Goal: Transaction & Acquisition: Purchase product/service

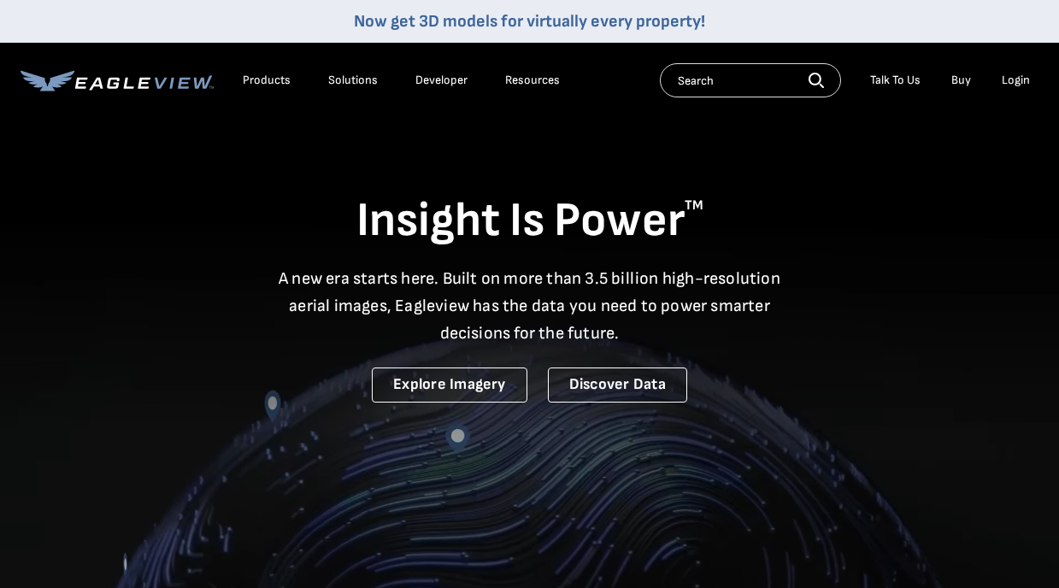
click at [1004, 83] on div "Login" at bounding box center [1016, 80] width 28 height 15
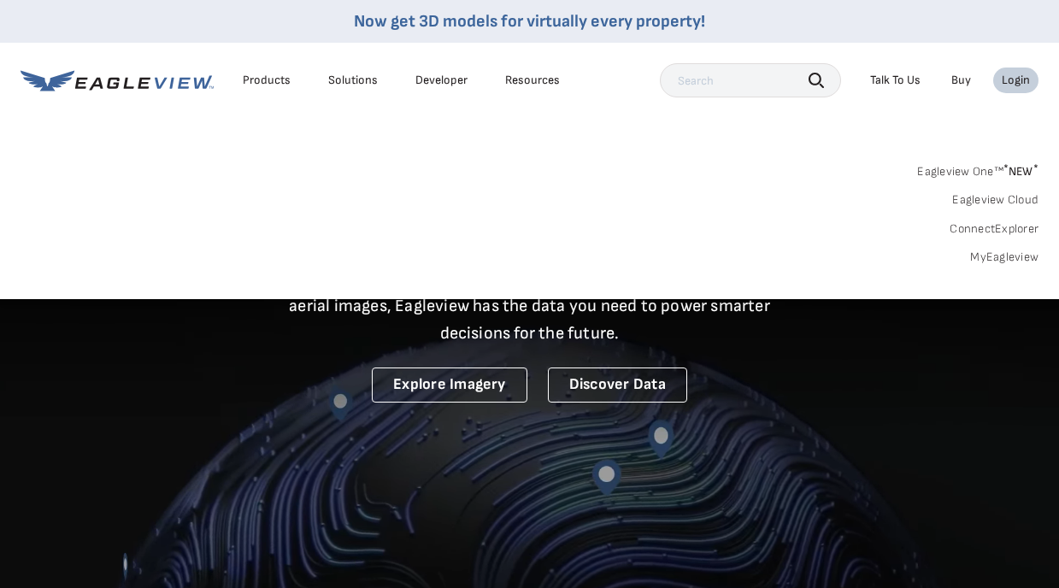
click at [1030, 261] on link "MyEagleview" at bounding box center [1005, 257] width 68 height 15
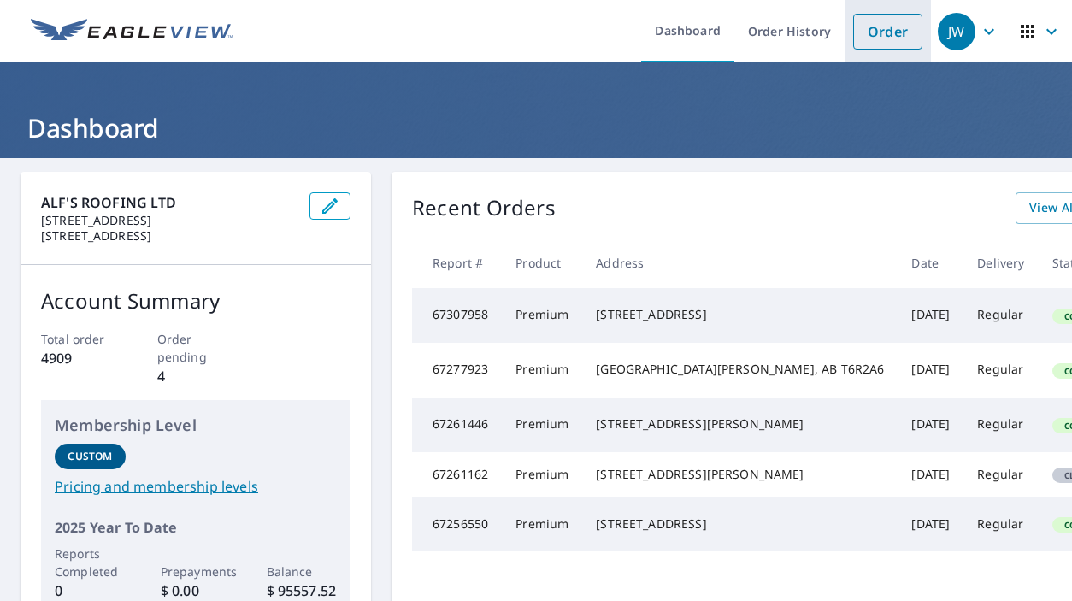
click at [888, 27] on link "Order" at bounding box center [887, 32] width 69 height 36
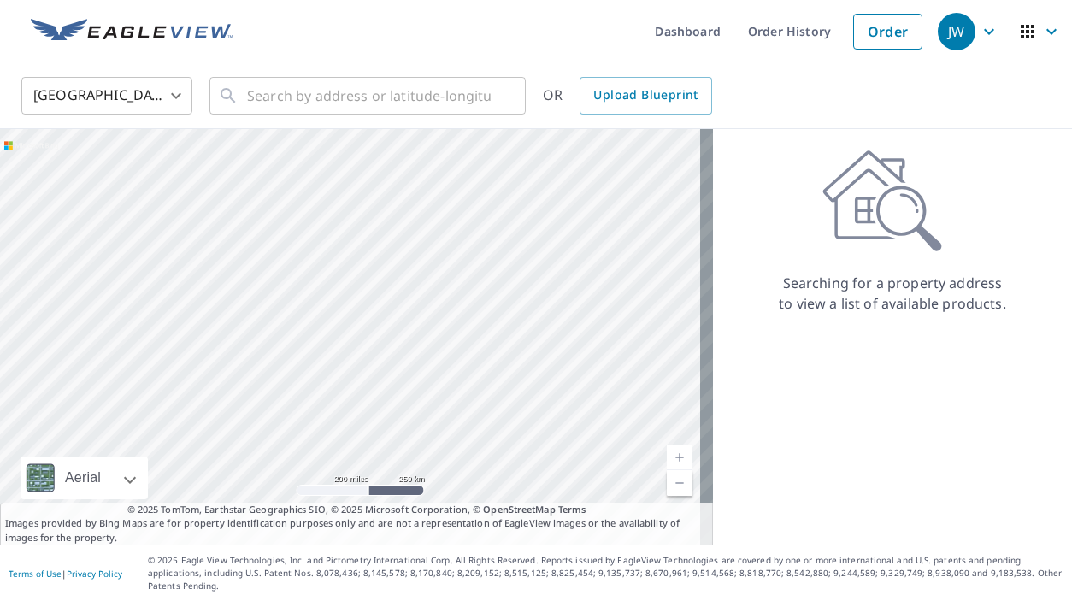
click at [56, 86] on body "JW JW Dashboard Order History Order JW United States US ​ ​ OR Upload Blueprint…" at bounding box center [536, 300] width 1072 height 601
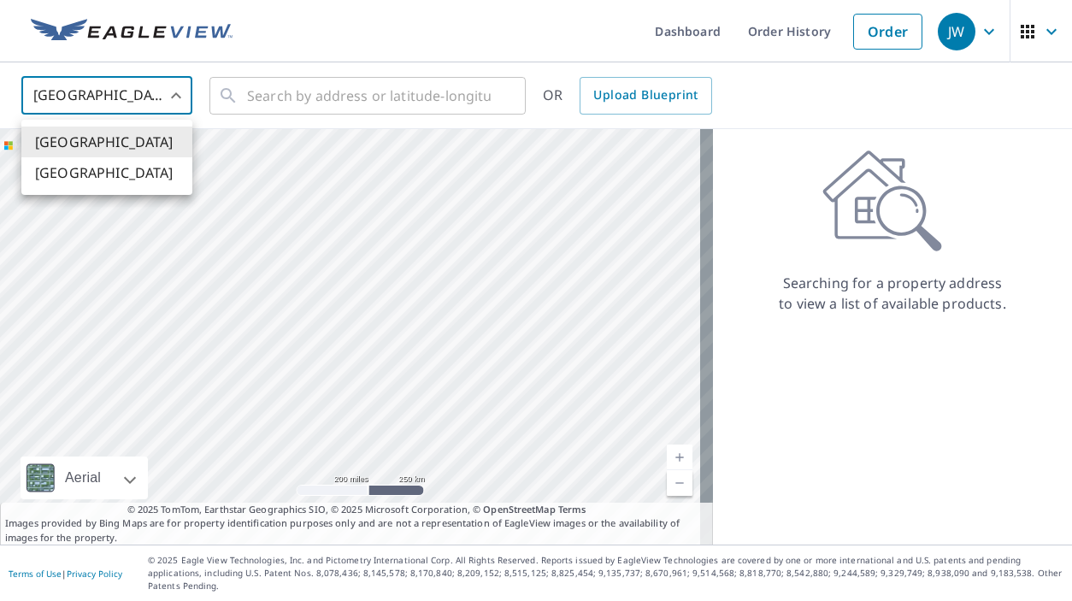
click at [94, 169] on li "[GEOGRAPHIC_DATA]" at bounding box center [106, 172] width 171 height 31
type input "CA"
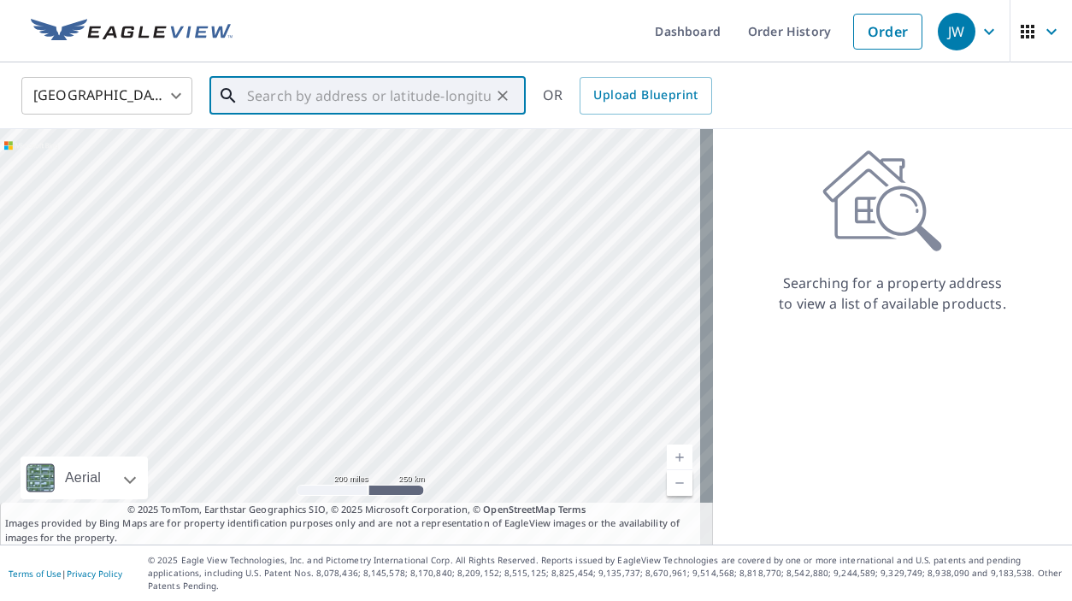
click at [272, 99] on input "text" at bounding box center [369, 96] width 244 height 48
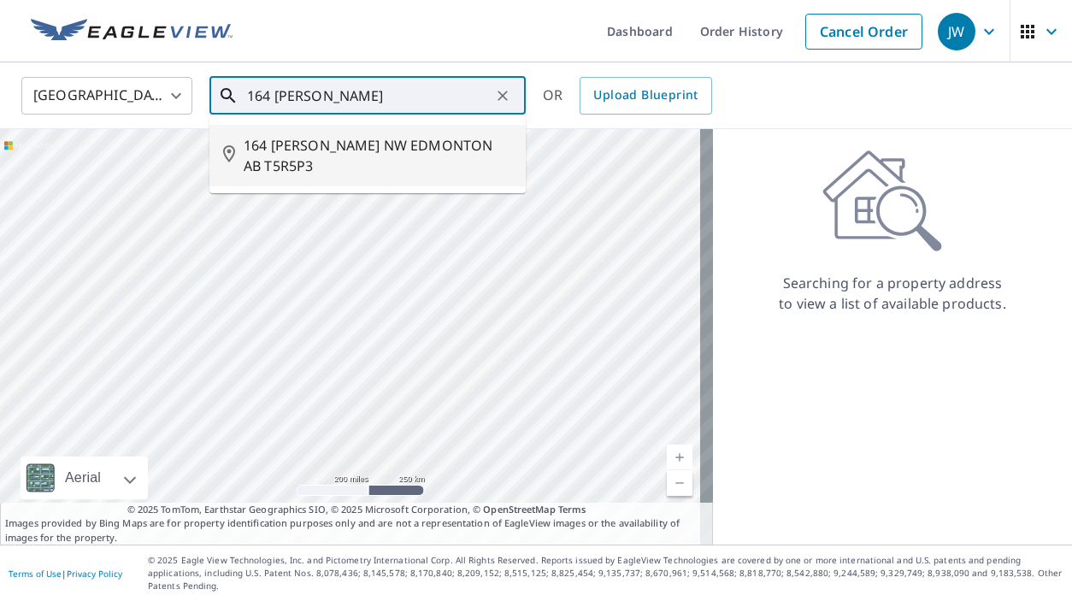
click at [333, 133] on li "164 [PERSON_NAME] NW EDMONTON AB T5R5P3" at bounding box center [367, 156] width 316 height 62
type input "164 [PERSON_NAME] NW EDMONTON AB T5R5P3"
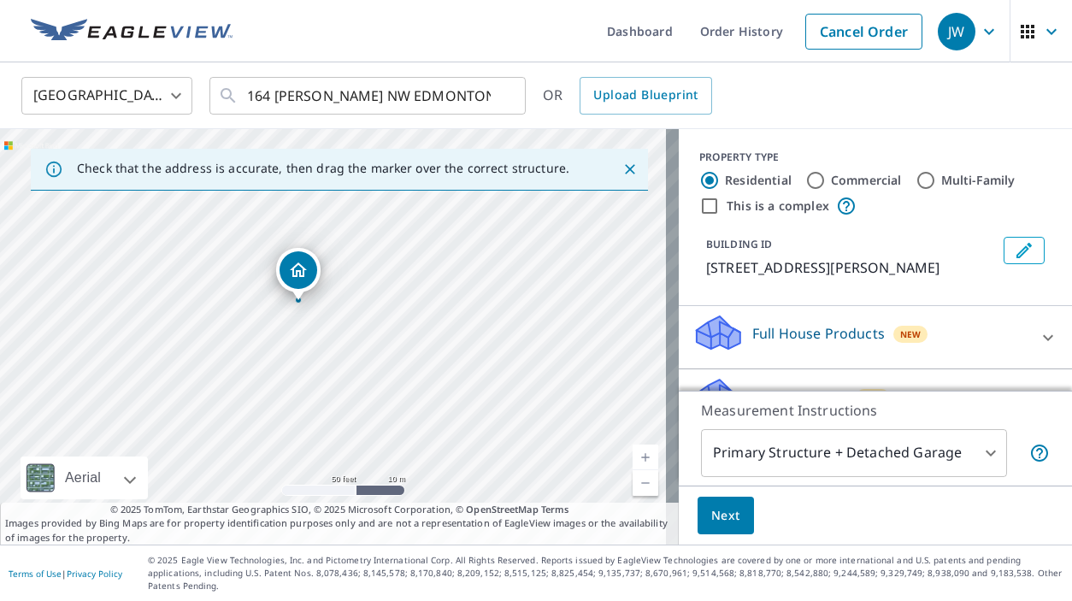
click at [679, 501] on div "Next" at bounding box center [875, 516] width 393 height 60
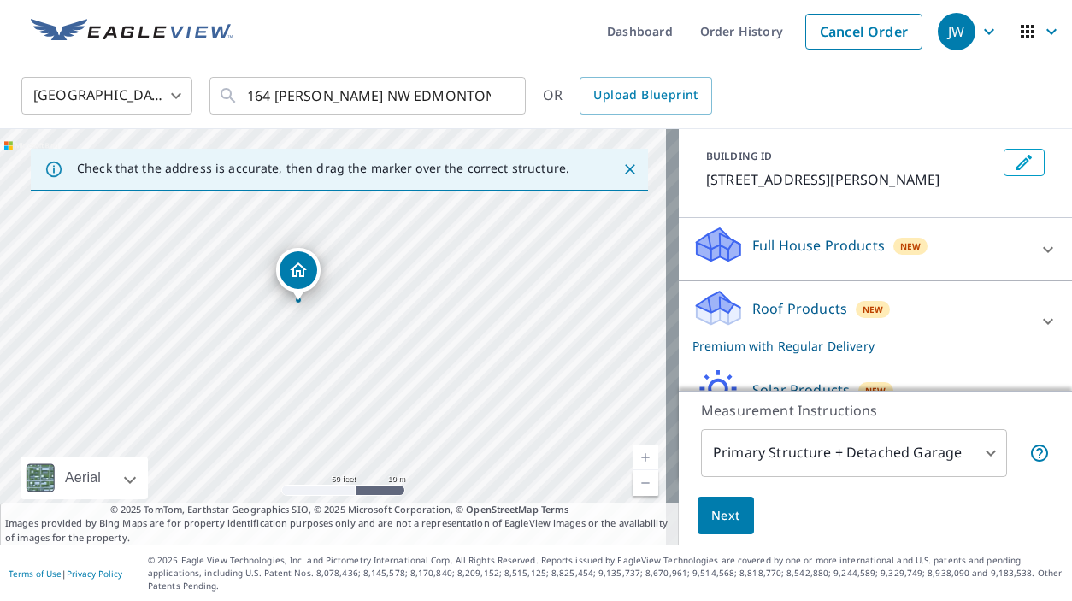
scroll to position [194, 0]
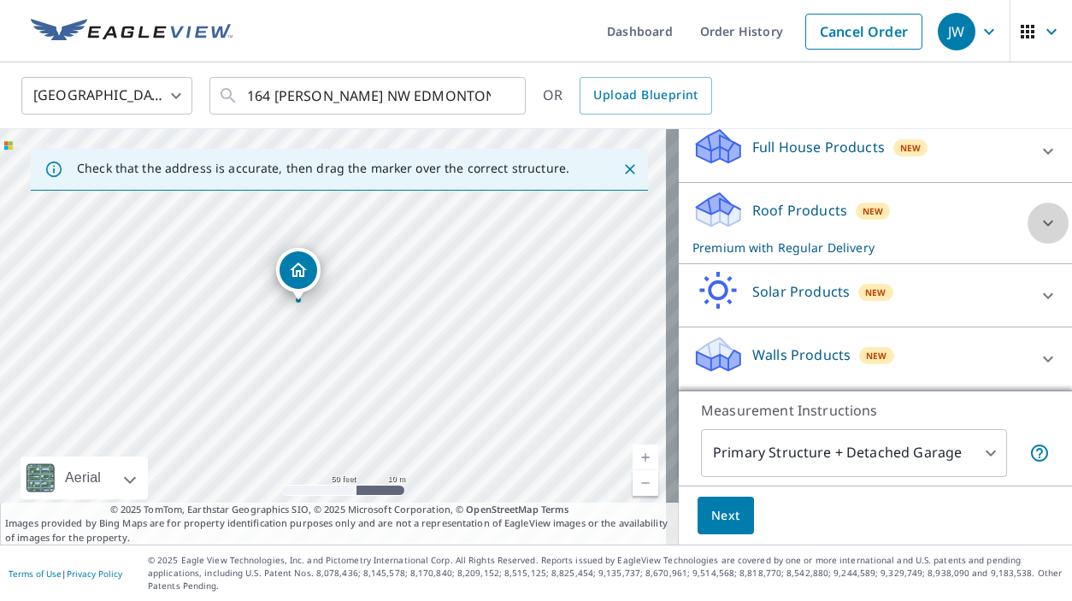
click at [1038, 233] on icon at bounding box center [1048, 223] width 21 height 21
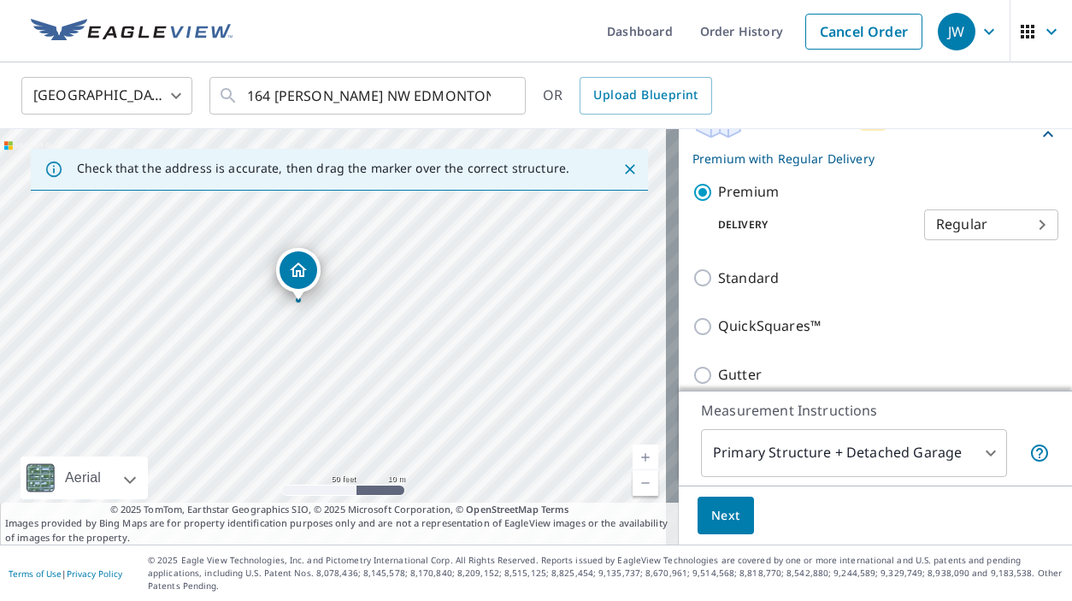
scroll to position [365, 0]
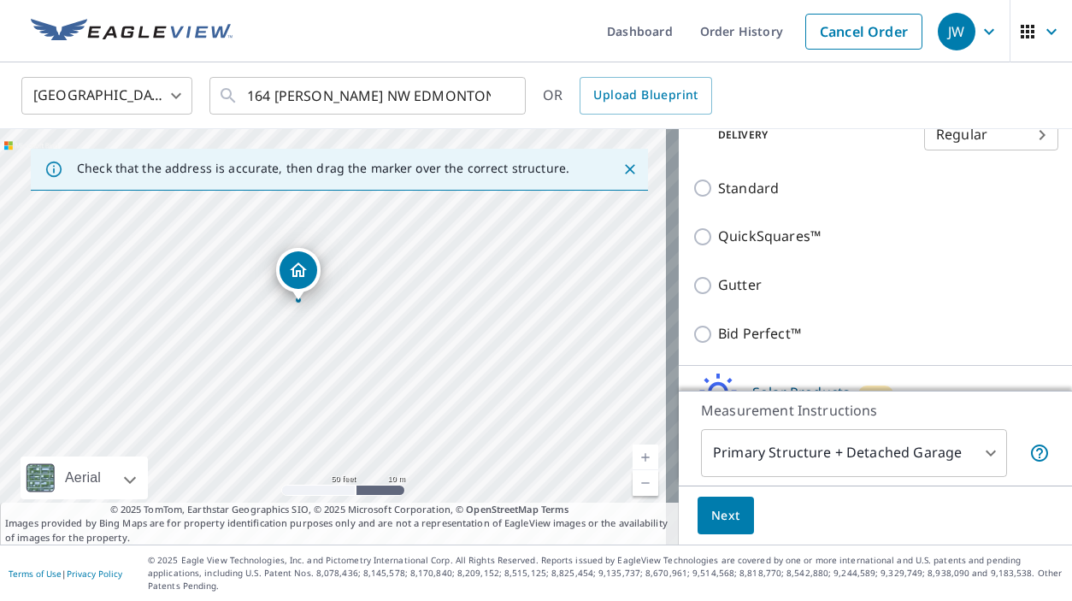
click at [508, 318] on div "164 [PERSON_NAME] NW EDMONTON AB T5R5P3" at bounding box center [339, 337] width 679 height 416
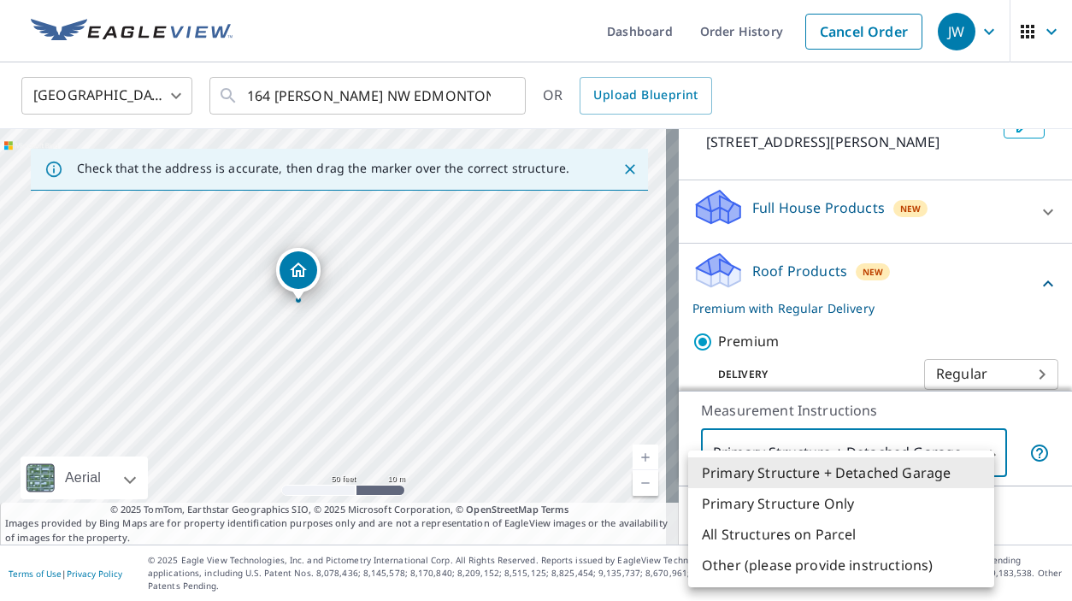
click at [765, 474] on body "JW JW Dashboard Order History Cancel Order JW Canada CA ​ 164 [PERSON_NAME][GEO…" at bounding box center [536, 300] width 1072 height 601
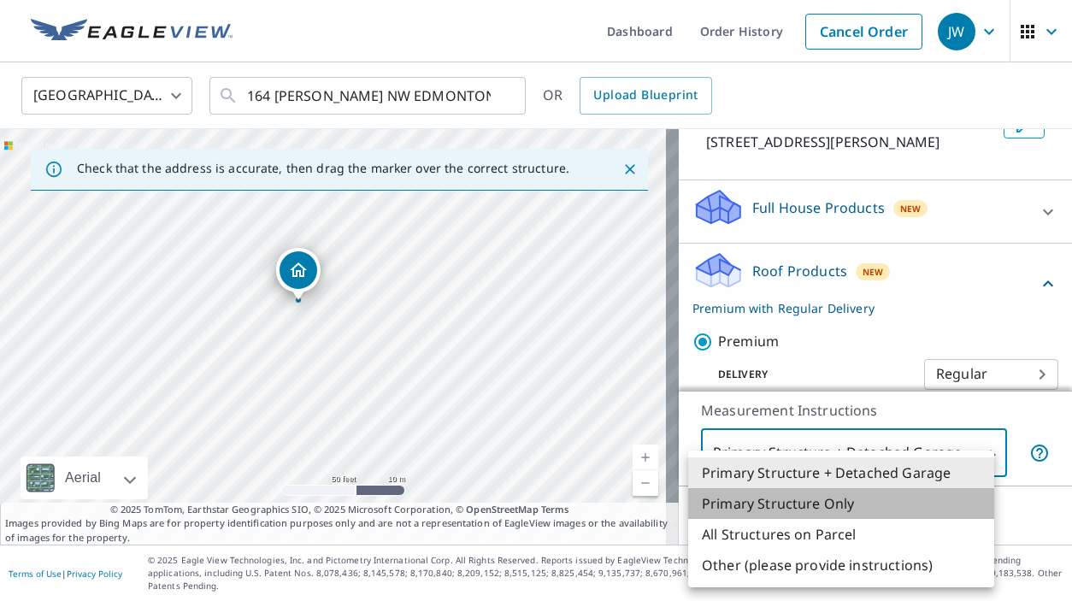
click at [761, 495] on li "Primary Structure Only" at bounding box center [841, 503] width 306 height 31
type input "2"
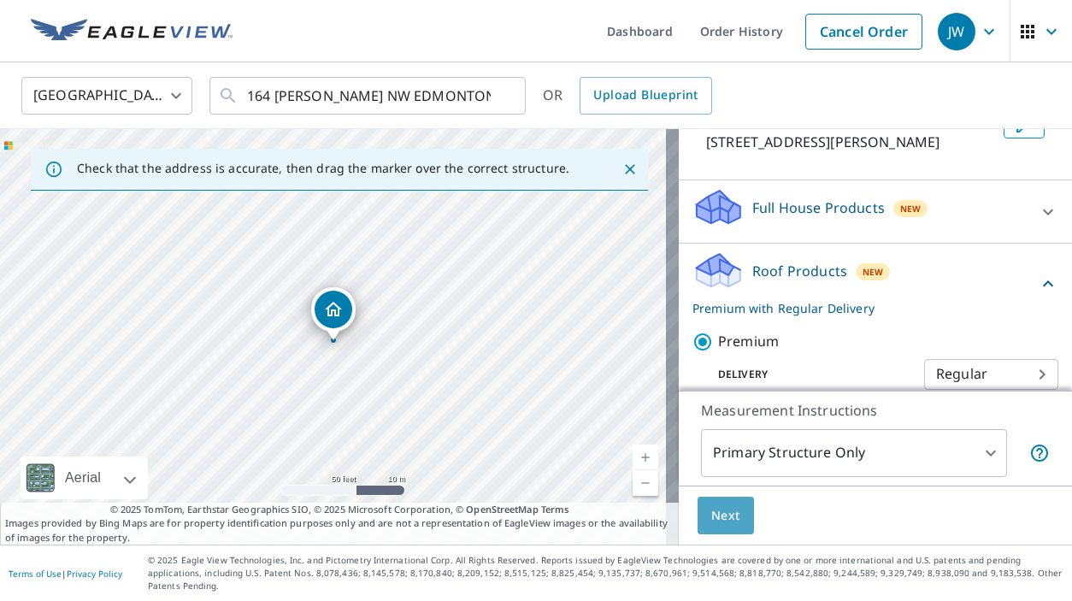
click at [723, 527] on span "Next" at bounding box center [725, 515] width 29 height 21
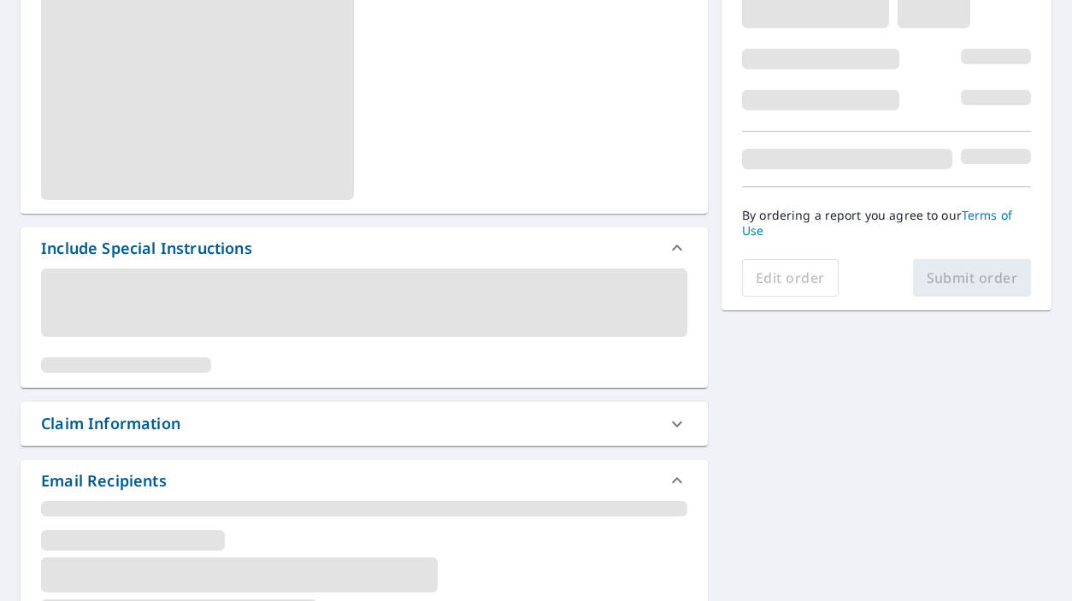
scroll to position [342, 0]
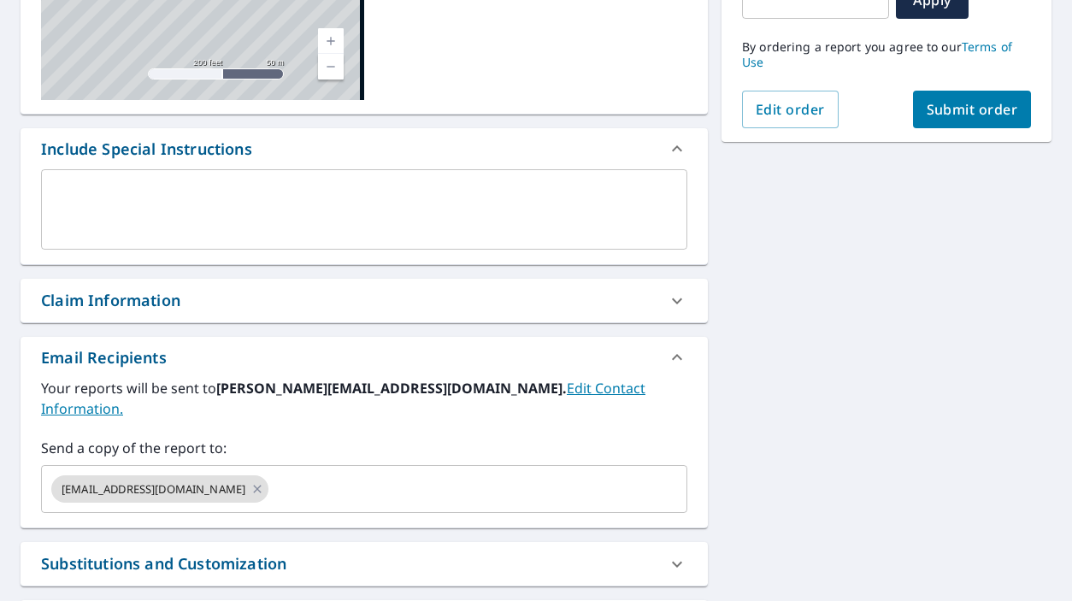
click at [228, 397] on b "[PERSON_NAME][EMAIL_ADDRESS][DOMAIN_NAME]." at bounding box center [391, 388] width 351 height 19
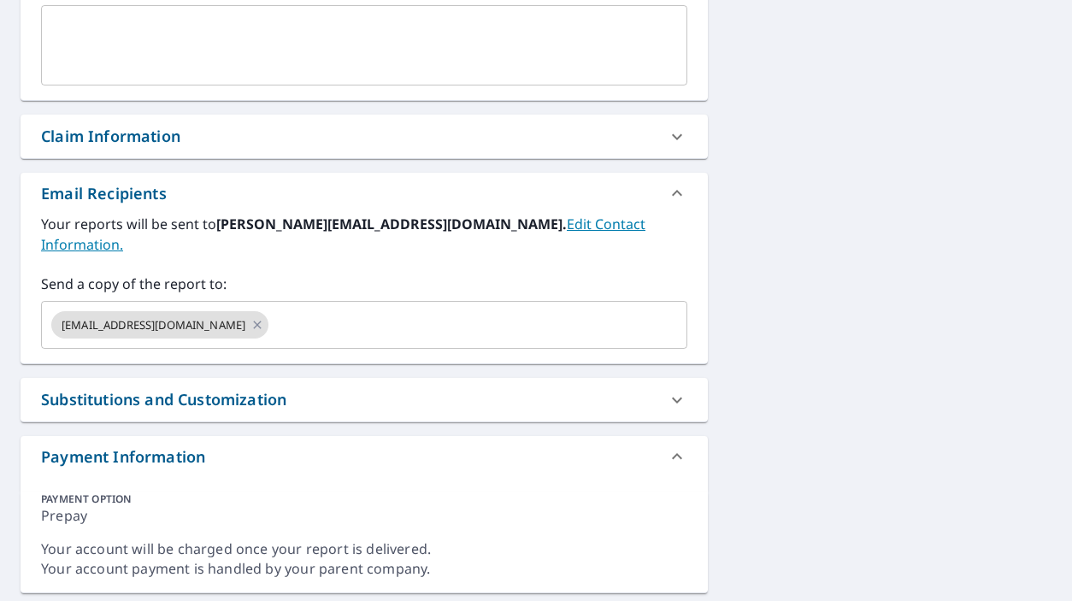
scroll to position [513, 0]
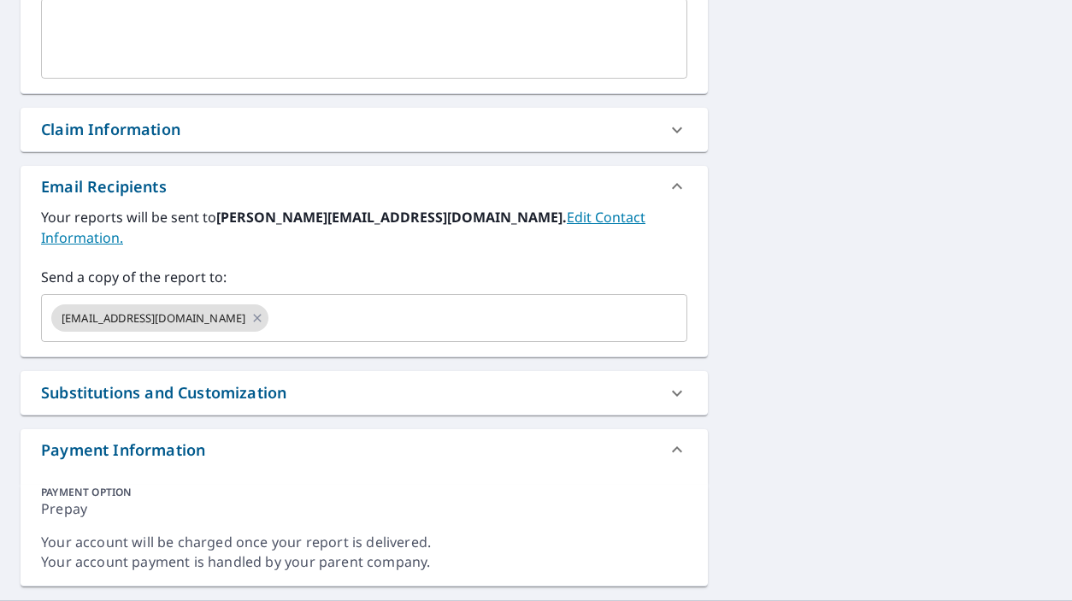
click at [260, 138] on div "Claim Information" at bounding box center [349, 129] width 616 height 23
checkbox input "true"
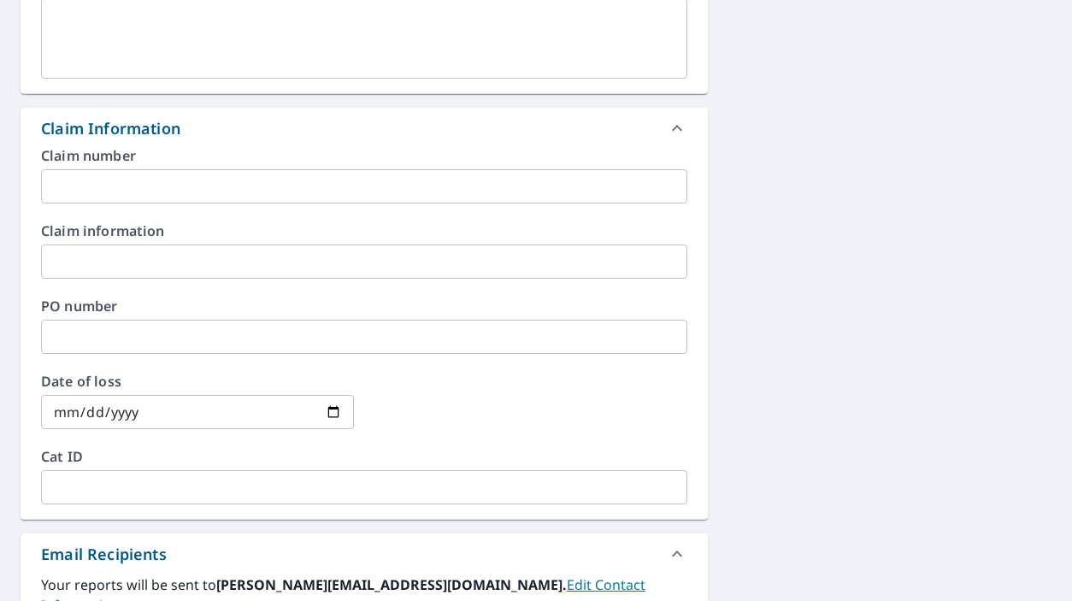
click at [254, 189] on input "text" at bounding box center [364, 186] width 646 height 34
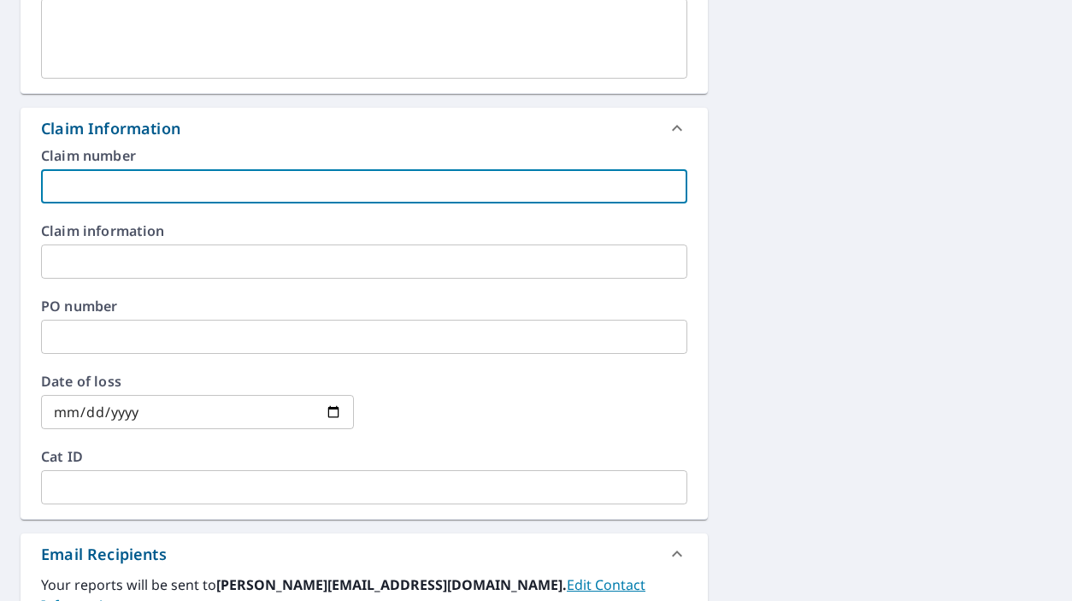
type input "2"
checkbox input "true"
type input "28"
checkbox input "true"
type input "282"
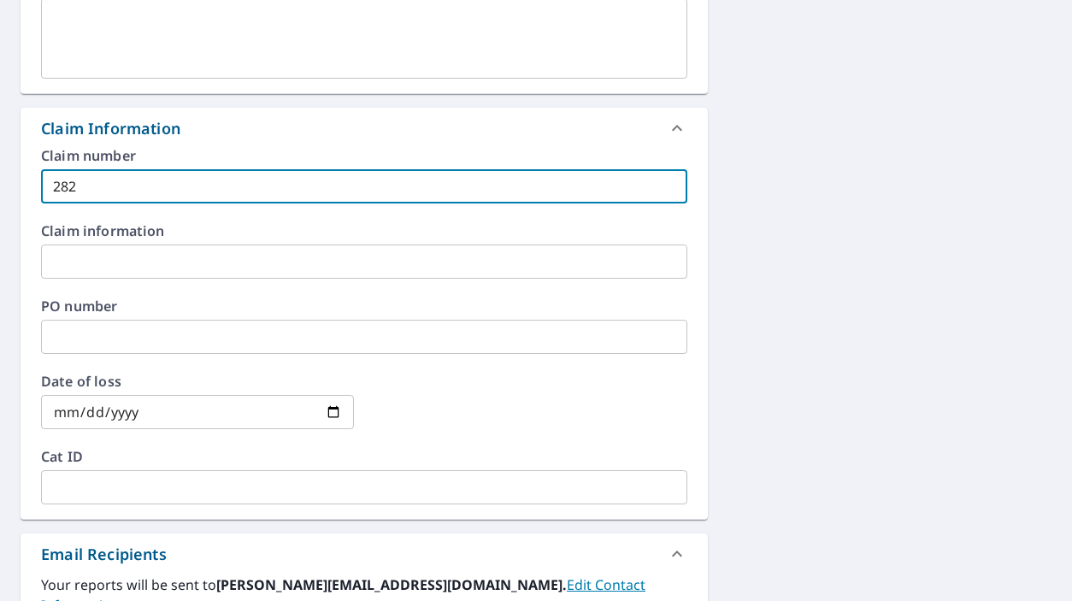
checkbox input "true"
type input "2827"
checkbox input "true"
type input "28273"
checkbox input "true"
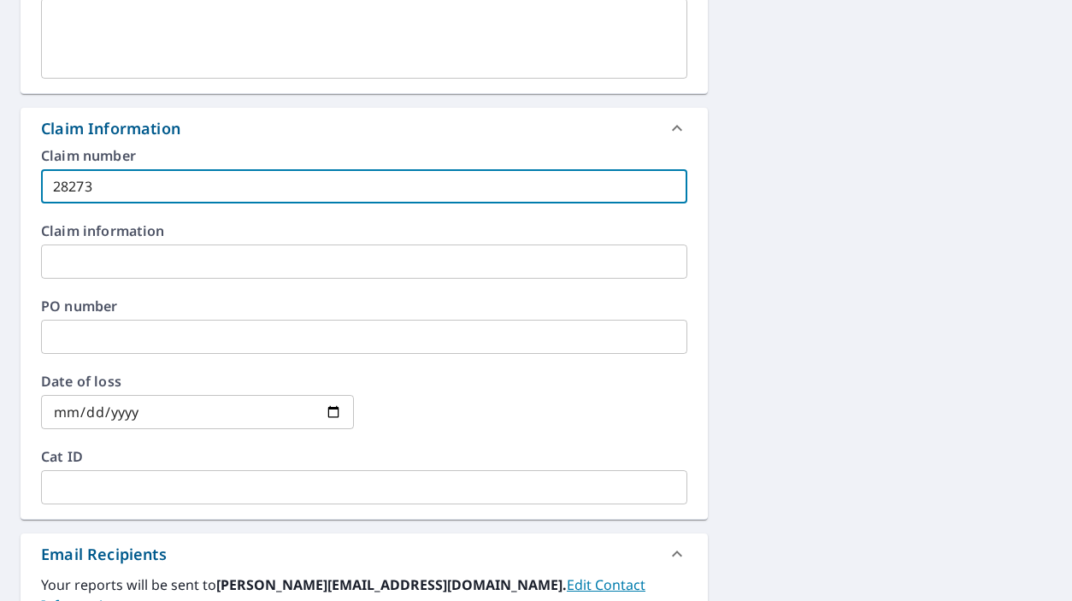
type input "28273"
click at [399, 259] on input "text" at bounding box center [364, 262] width 646 height 34
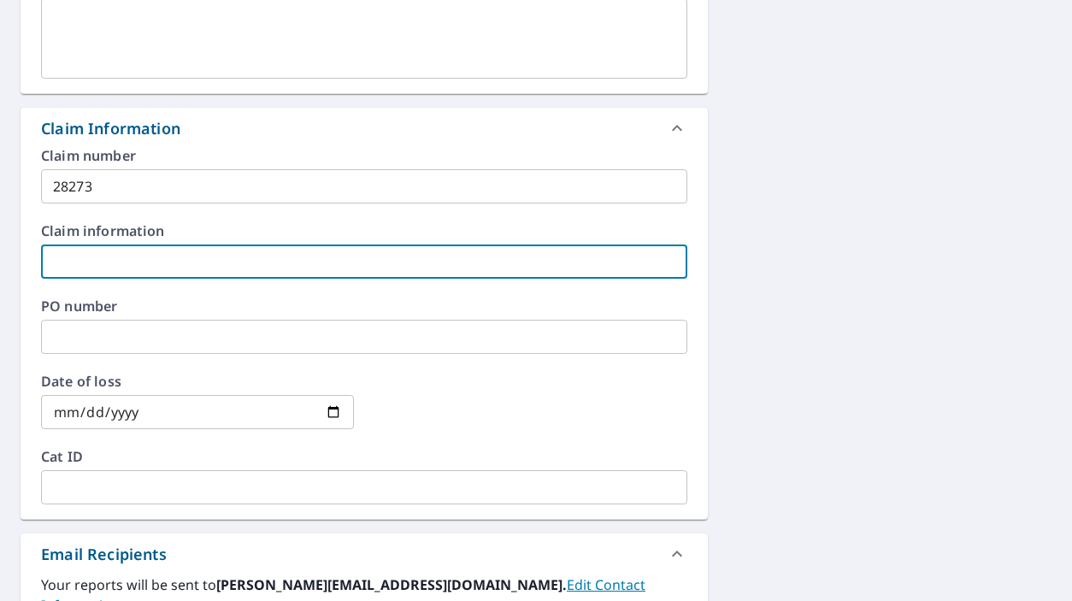
type input "W"
checkbox input "true"
type input "Wi"
checkbox input "true"
type input "Wil"
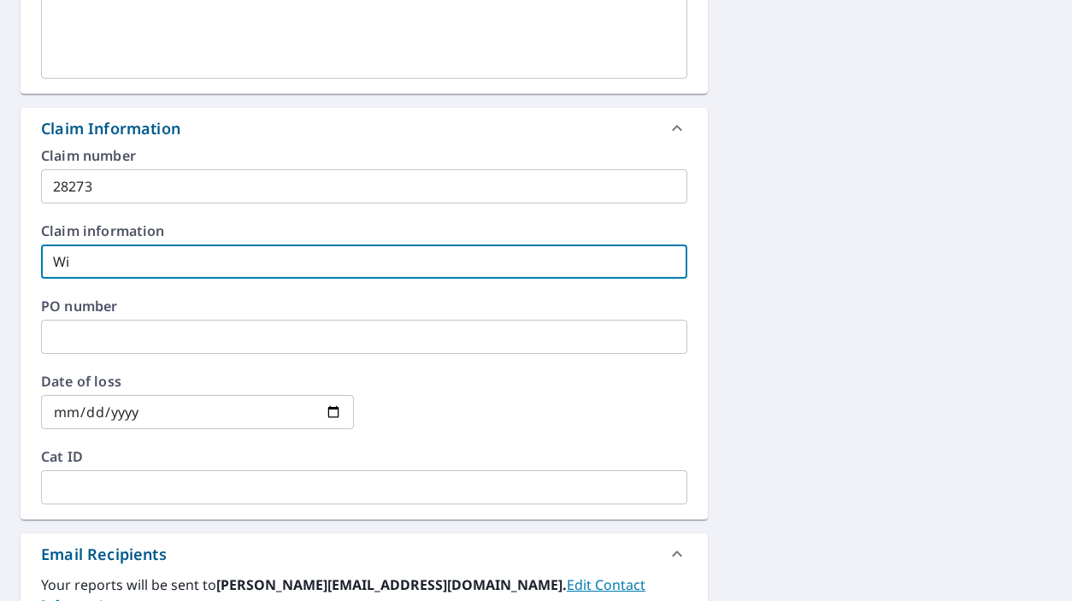
checkbox input "true"
type input "Wils"
checkbox input "true"
type input "Wilso"
checkbox input "true"
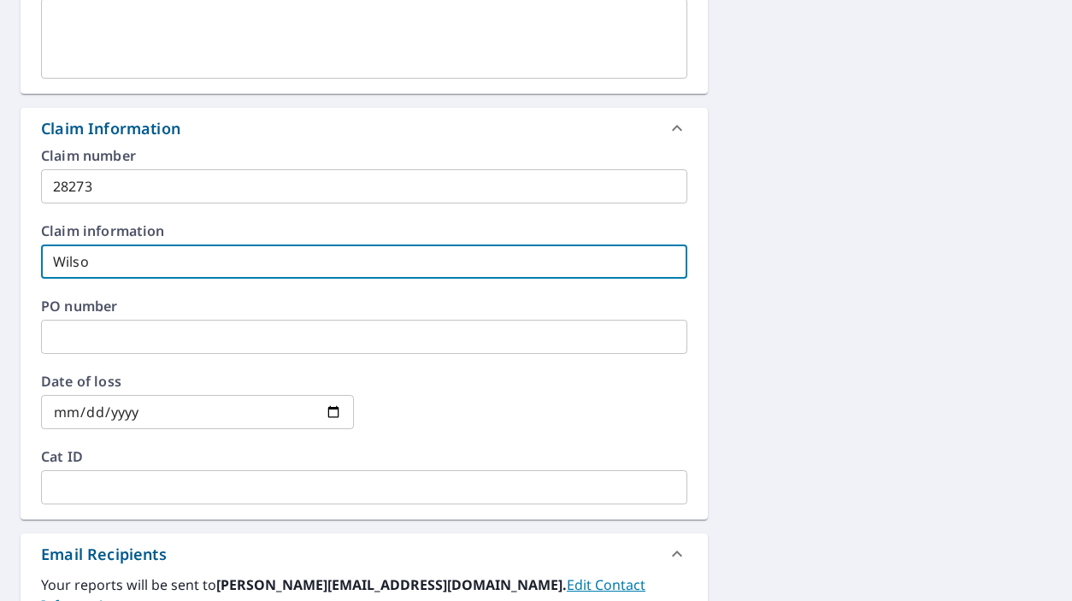
type input "[PERSON_NAME]"
checkbox input "true"
type input "[PERSON_NAME],"
checkbox input "true"
type input "[PERSON_NAME],"
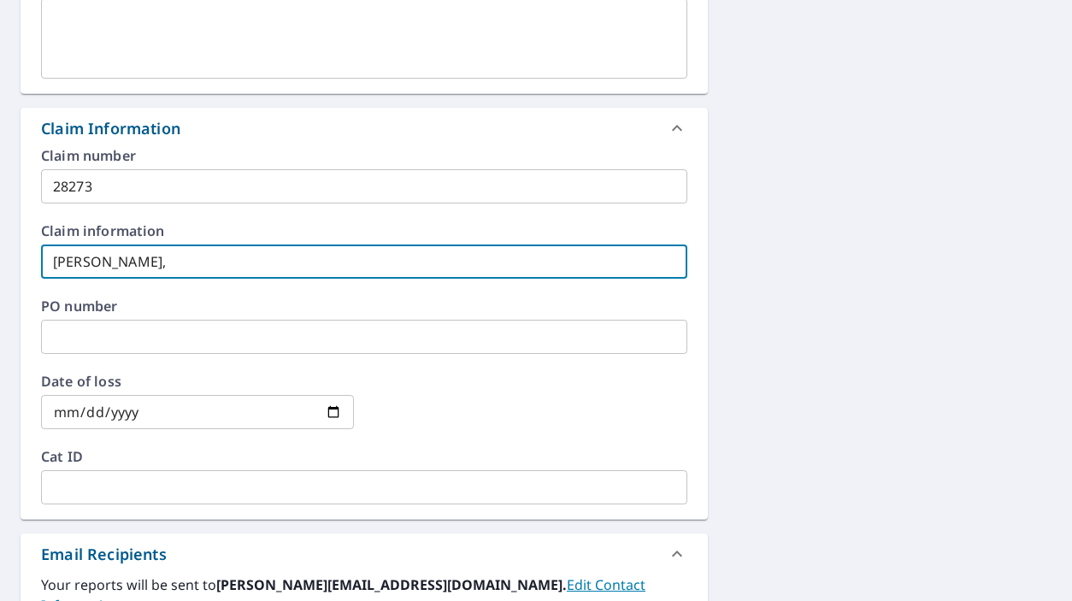
checkbox input "true"
type input "[PERSON_NAME], T"
checkbox input "true"
type input "[PERSON_NAME], To"
checkbox input "true"
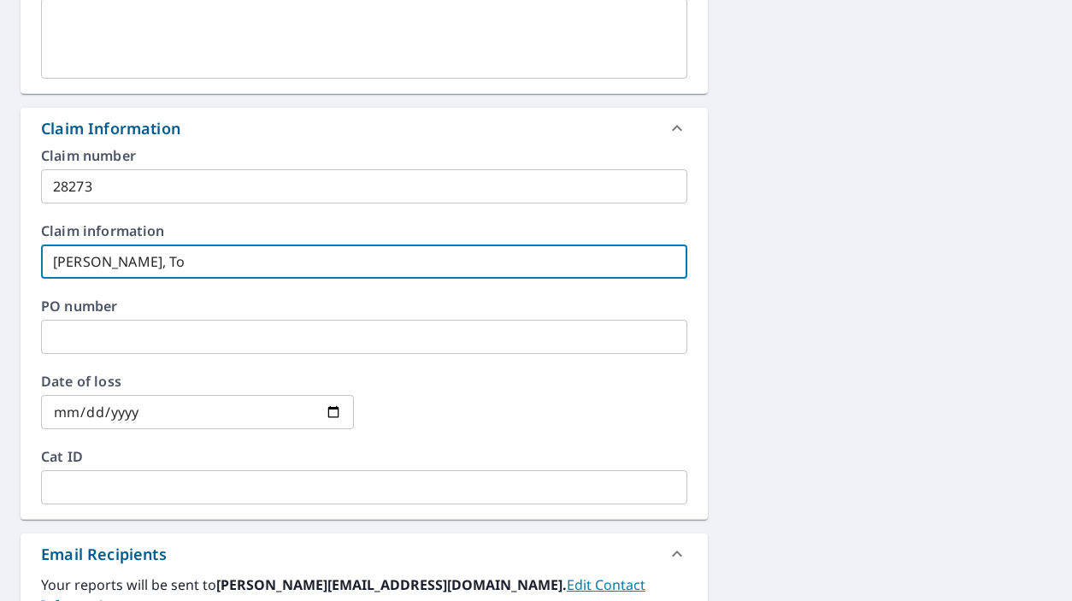
type input "[PERSON_NAME], Ton"
checkbox input "true"
type input "[PERSON_NAME]"
checkbox input "true"
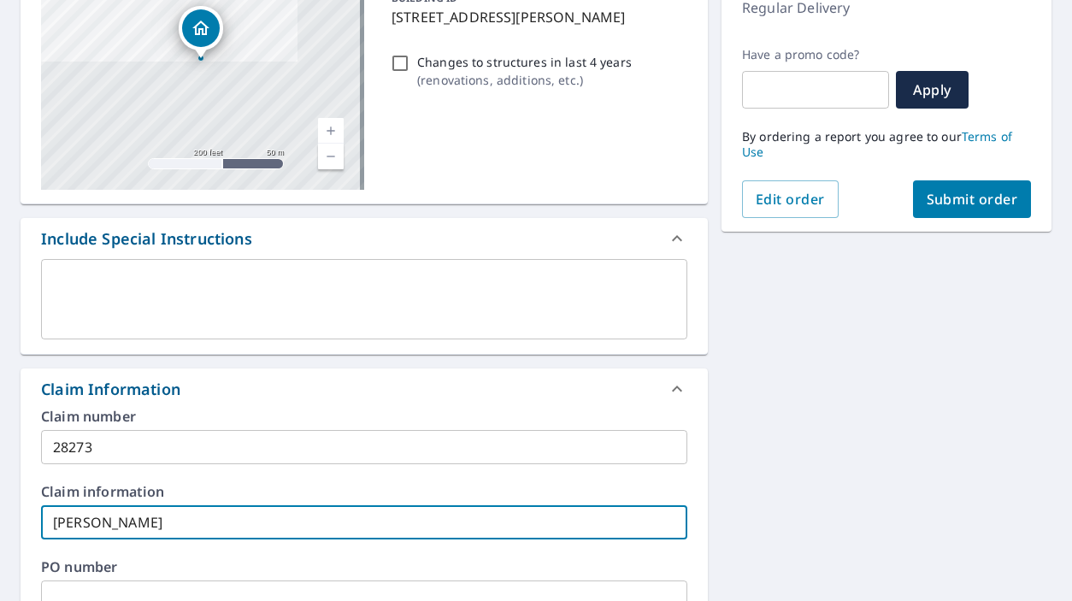
scroll to position [0, 0]
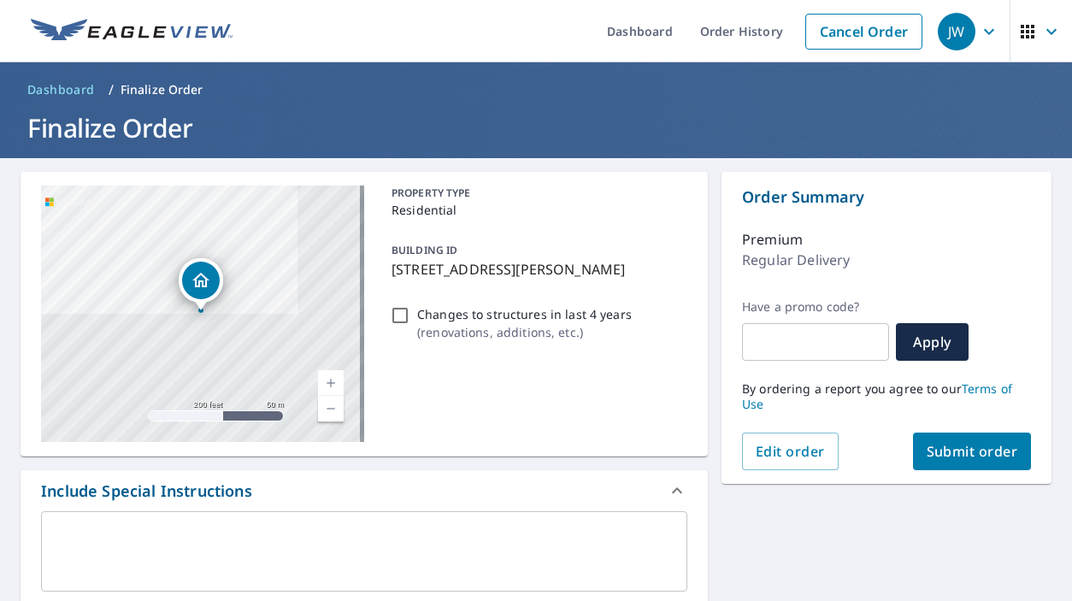
type input "[PERSON_NAME]"
click at [935, 448] on span "Submit order" at bounding box center [972, 451] width 91 height 19
checkbox input "true"
